Goal: Task Accomplishment & Management: Manage account settings

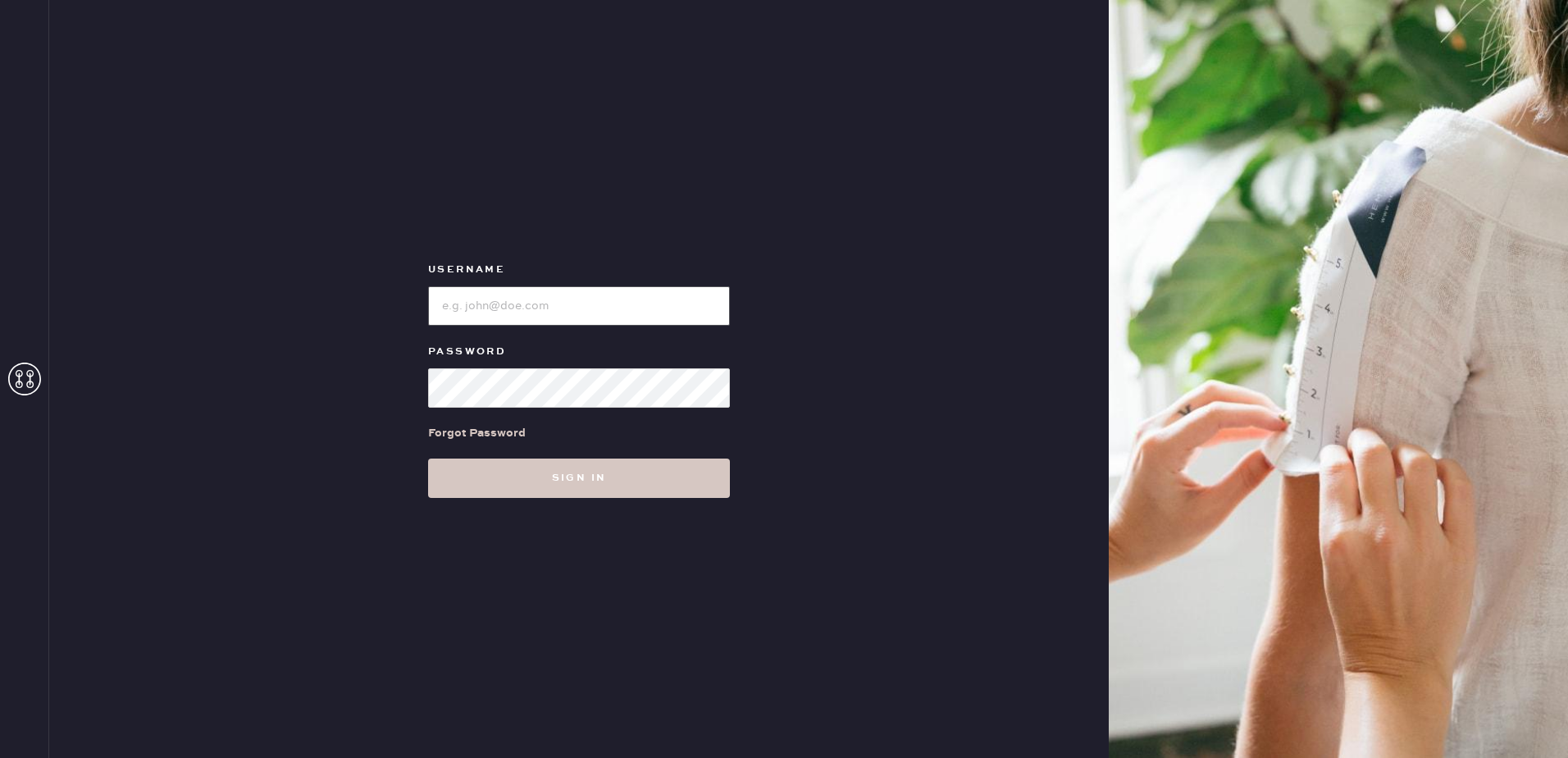
click at [502, 310] on input "loginName" at bounding box center [579, 306] width 302 height 40
type input "[EMAIL_ADDRESS][MEDICAL_DATA][DOMAIN_NAME]"
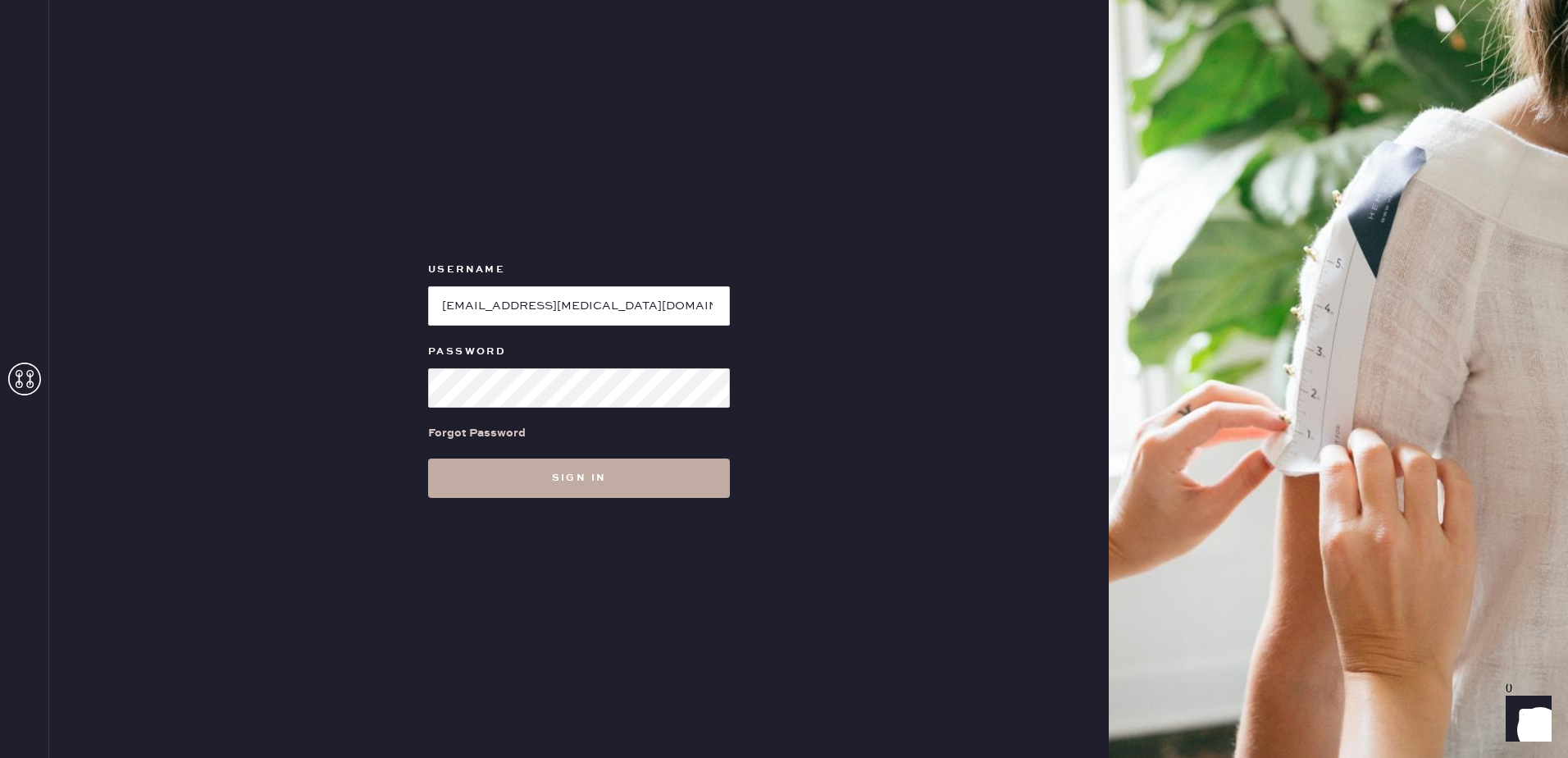
click at [651, 477] on button "Sign in" at bounding box center [579, 478] width 302 height 40
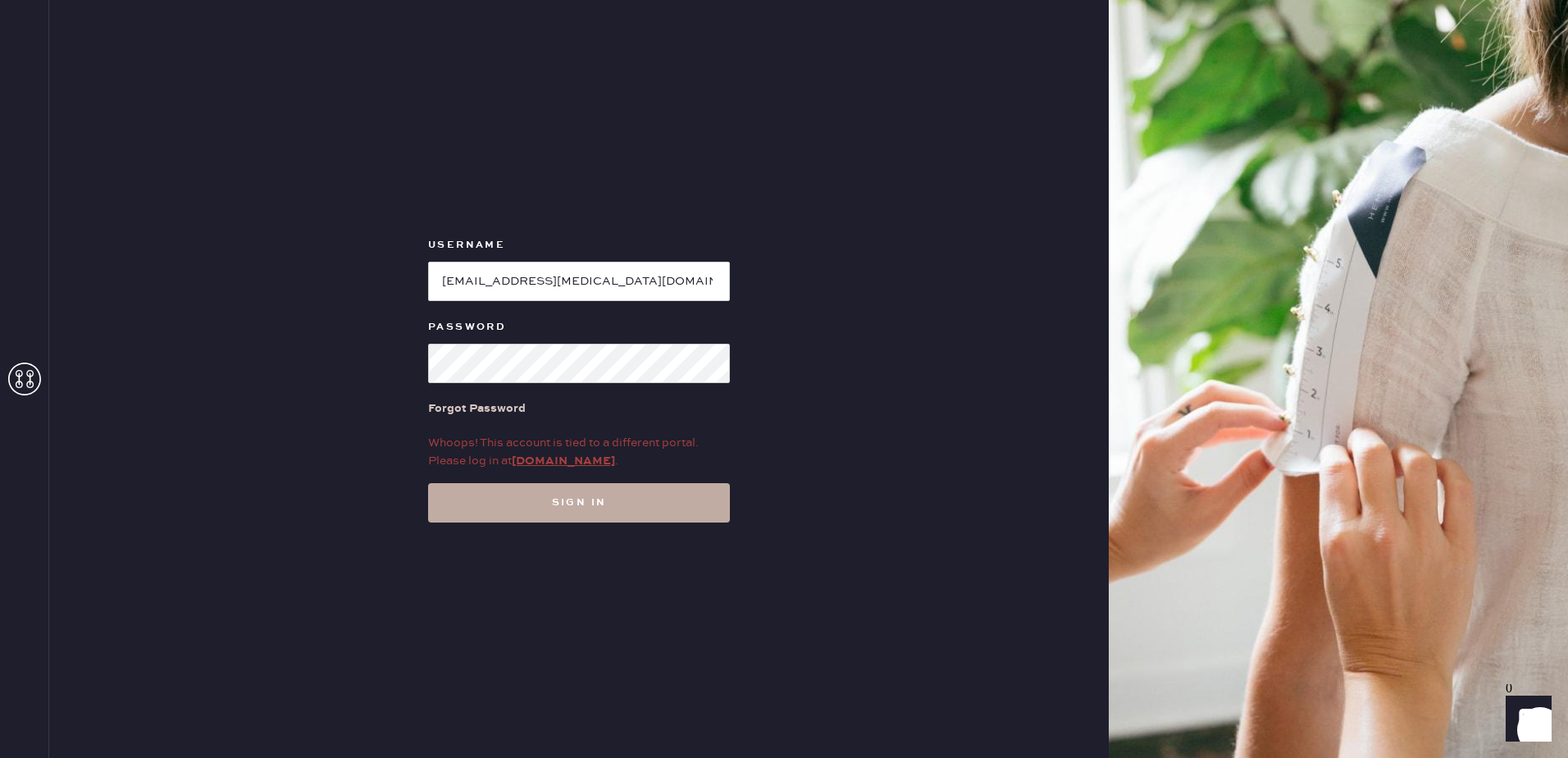
click at [575, 509] on button "Sign in" at bounding box center [579, 503] width 302 height 40
click at [428, 483] on button "Sign in" at bounding box center [579, 503] width 302 height 40
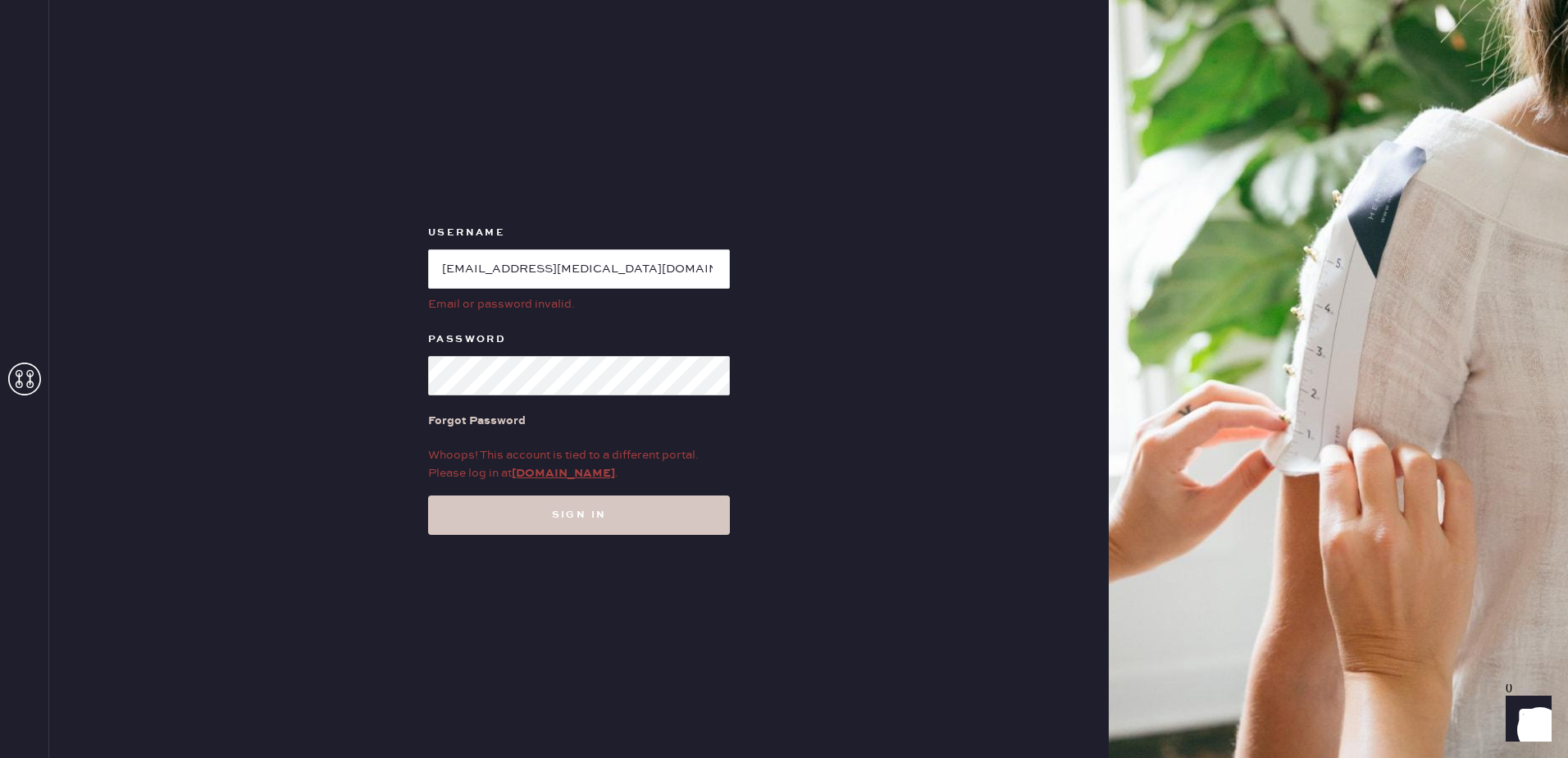
drag, startPoint x: 999, startPoint y: 411, endPoint x: 917, endPoint y: 434, distance: 85.2
click at [999, 411] on div "Username Email or password invalid. Password Forgot Password Whoops! This accou…" at bounding box center [579, 379] width 1060 height 758
click at [543, 476] on link "[DOMAIN_NAME]" at bounding box center [564, 474] width 104 height 15
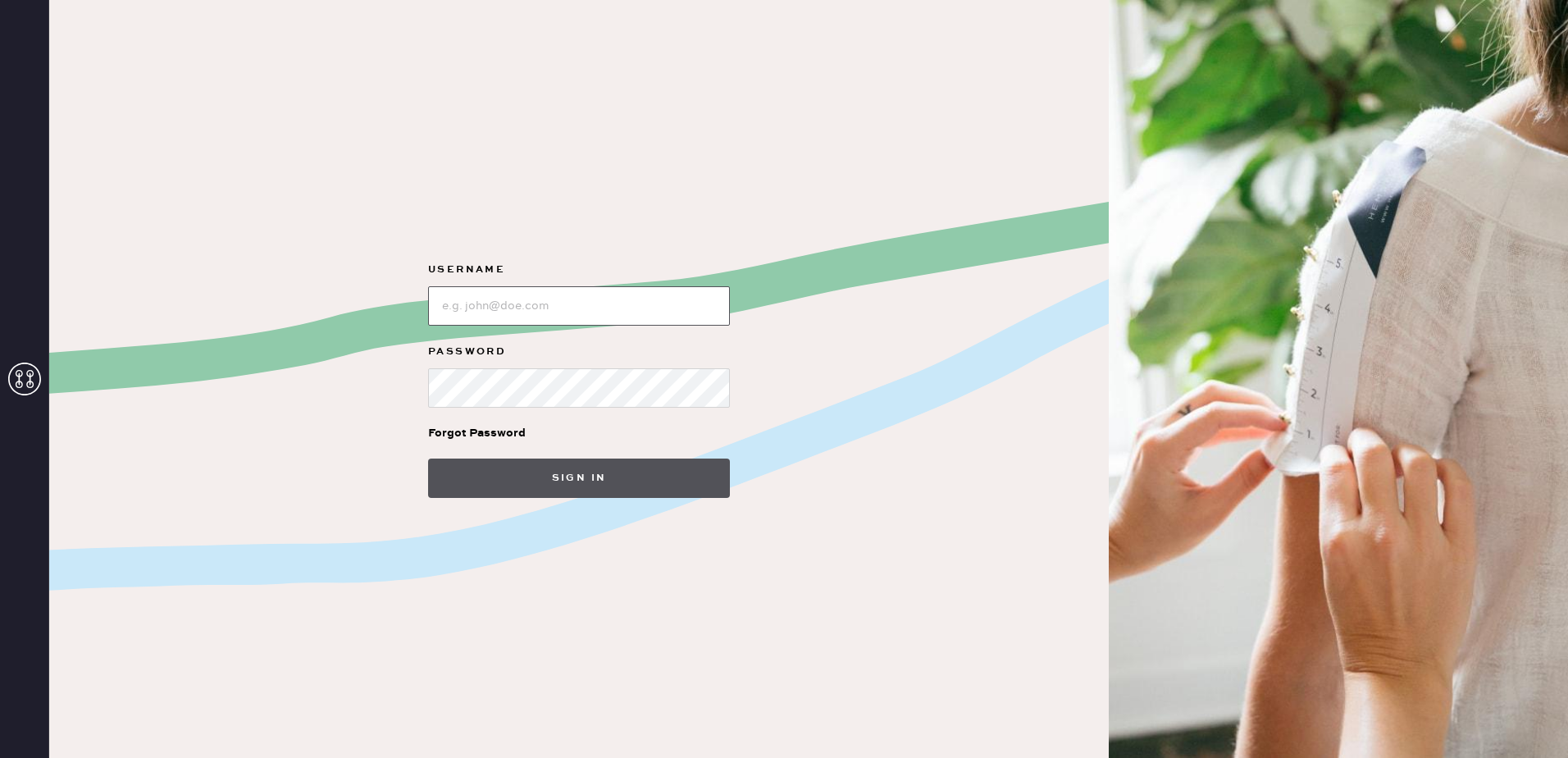
type input "[EMAIL_ADDRESS][MEDICAL_DATA][DOMAIN_NAME]"
click at [547, 485] on button "Sign in" at bounding box center [579, 478] width 302 height 40
